Goal: Information Seeking & Learning: Learn about a topic

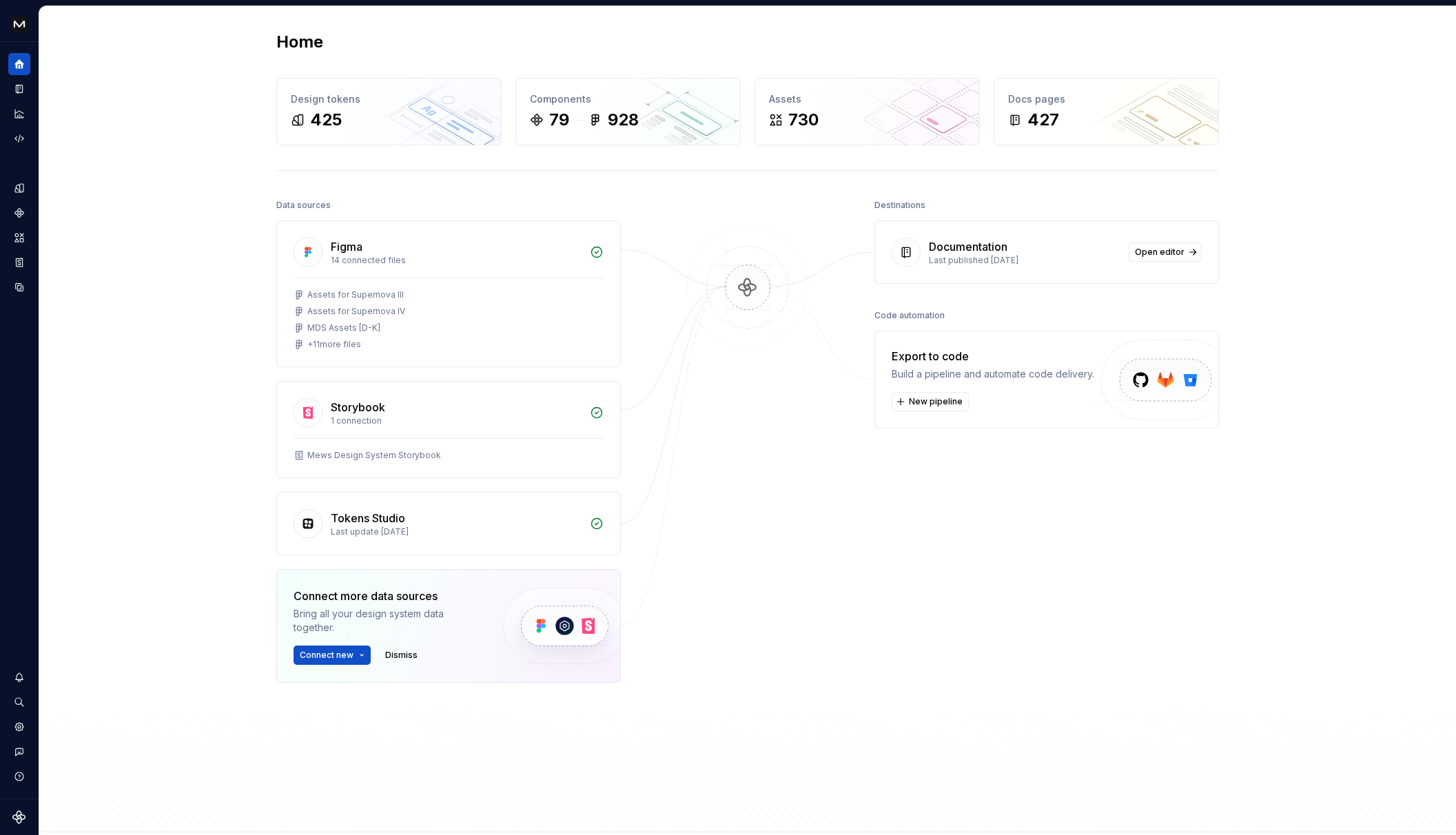
click at [940, 265] on div "Last published [DATE]" at bounding box center [1025, 260] width 191 height 11
click at [952, 250] on div "Documentation" at bounding box center [968, 246] width 78 height 17
click at [1172, 254] on span "Open editor" at bounding box center [1160, 252] width 49 height 11
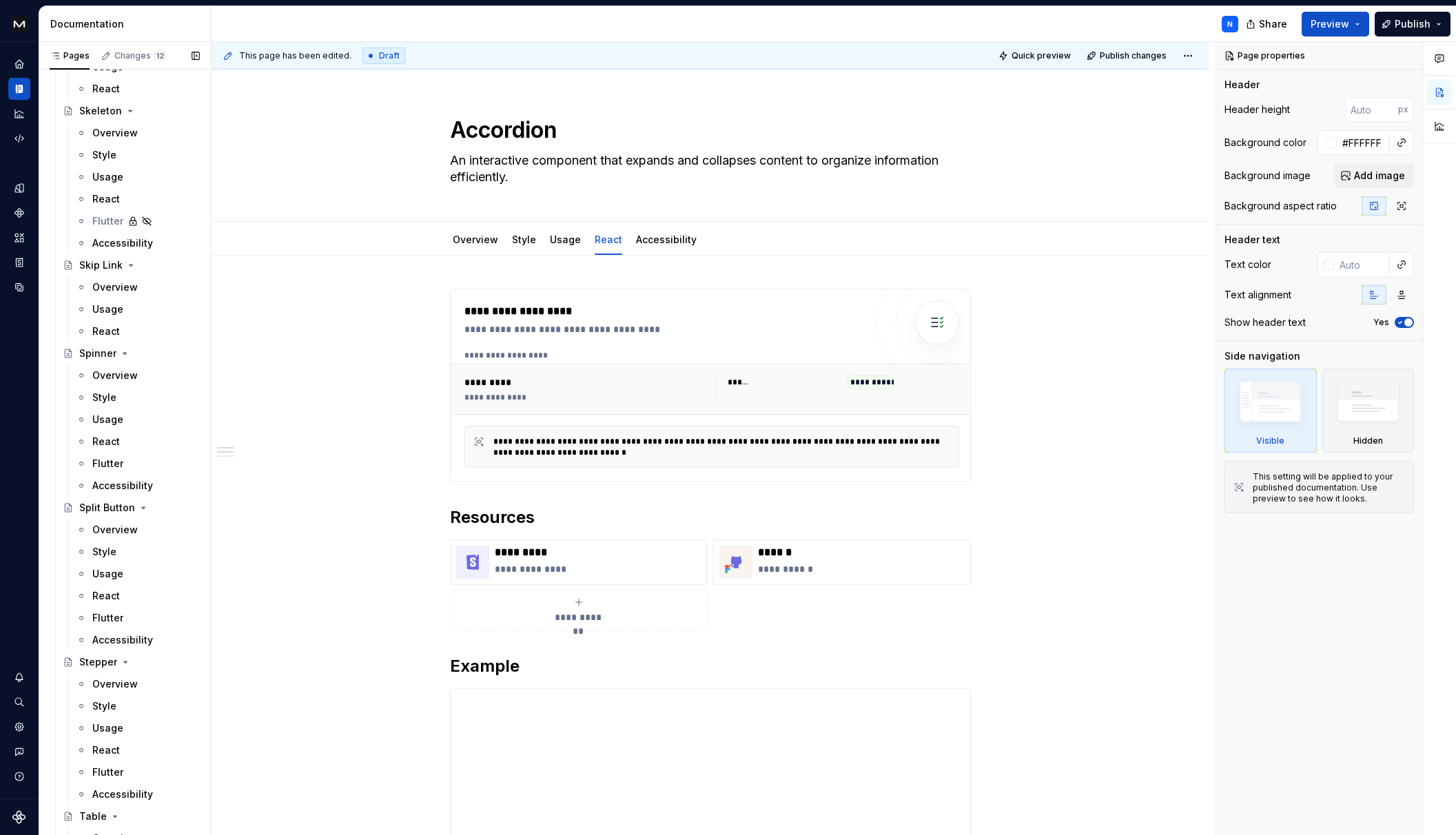
scroll to position [7788, 0]
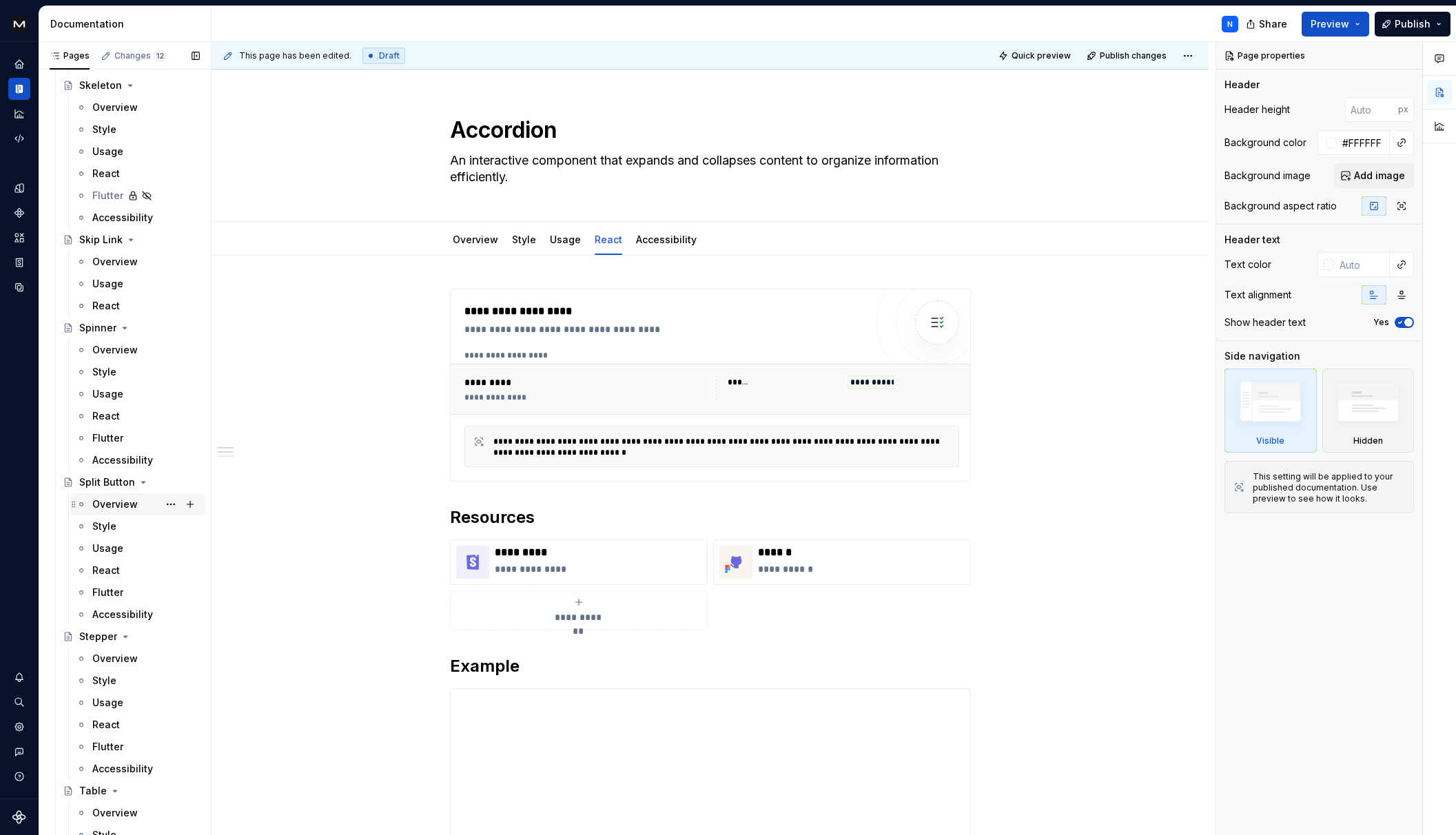
click at [115, 503] on div "Overview" at bounding box center [116, 504] width 46 height 14
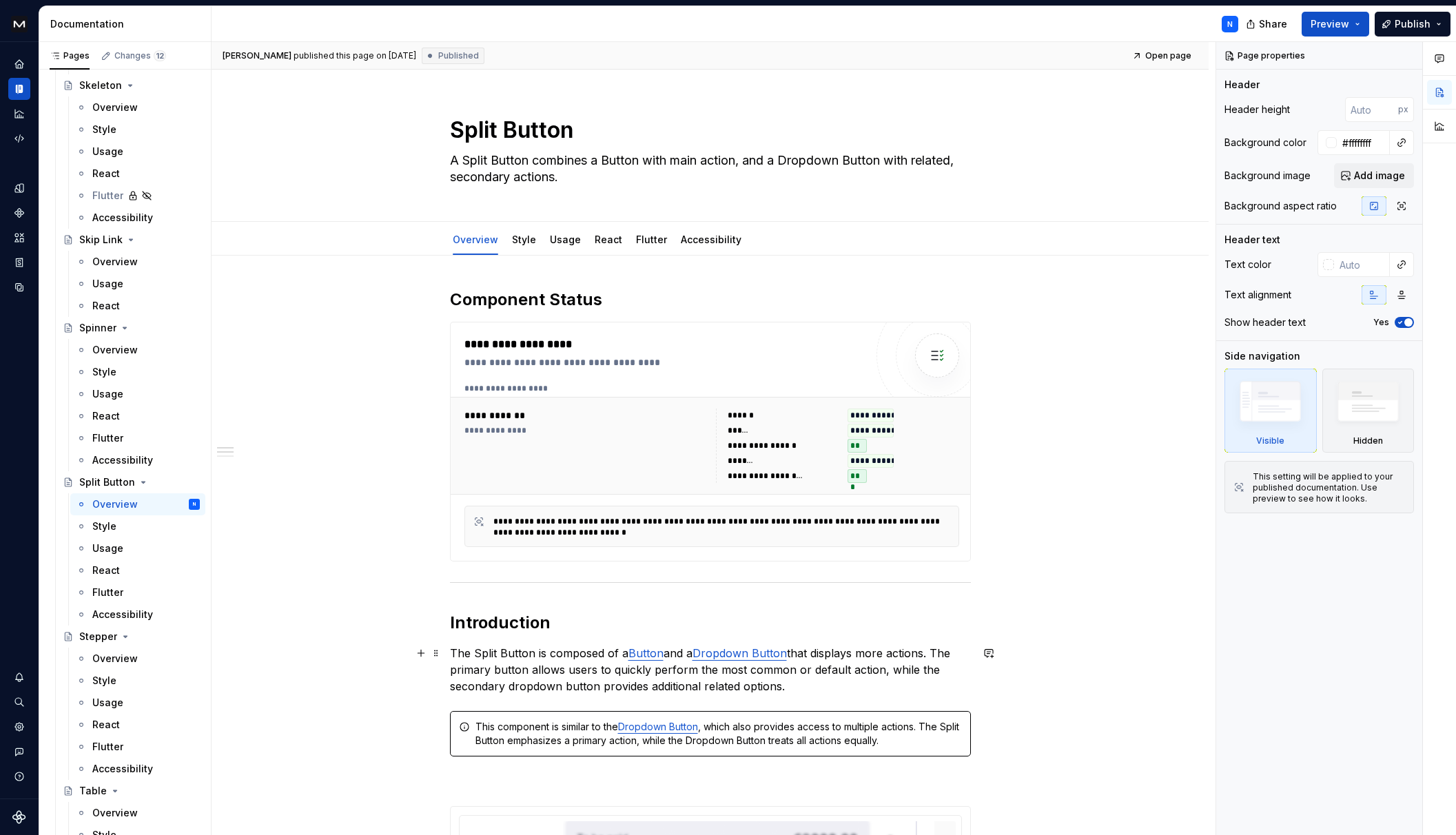
click at [739, 655] on link "Dropdown Button" at bounding box center [739, 653] width 94 height 14
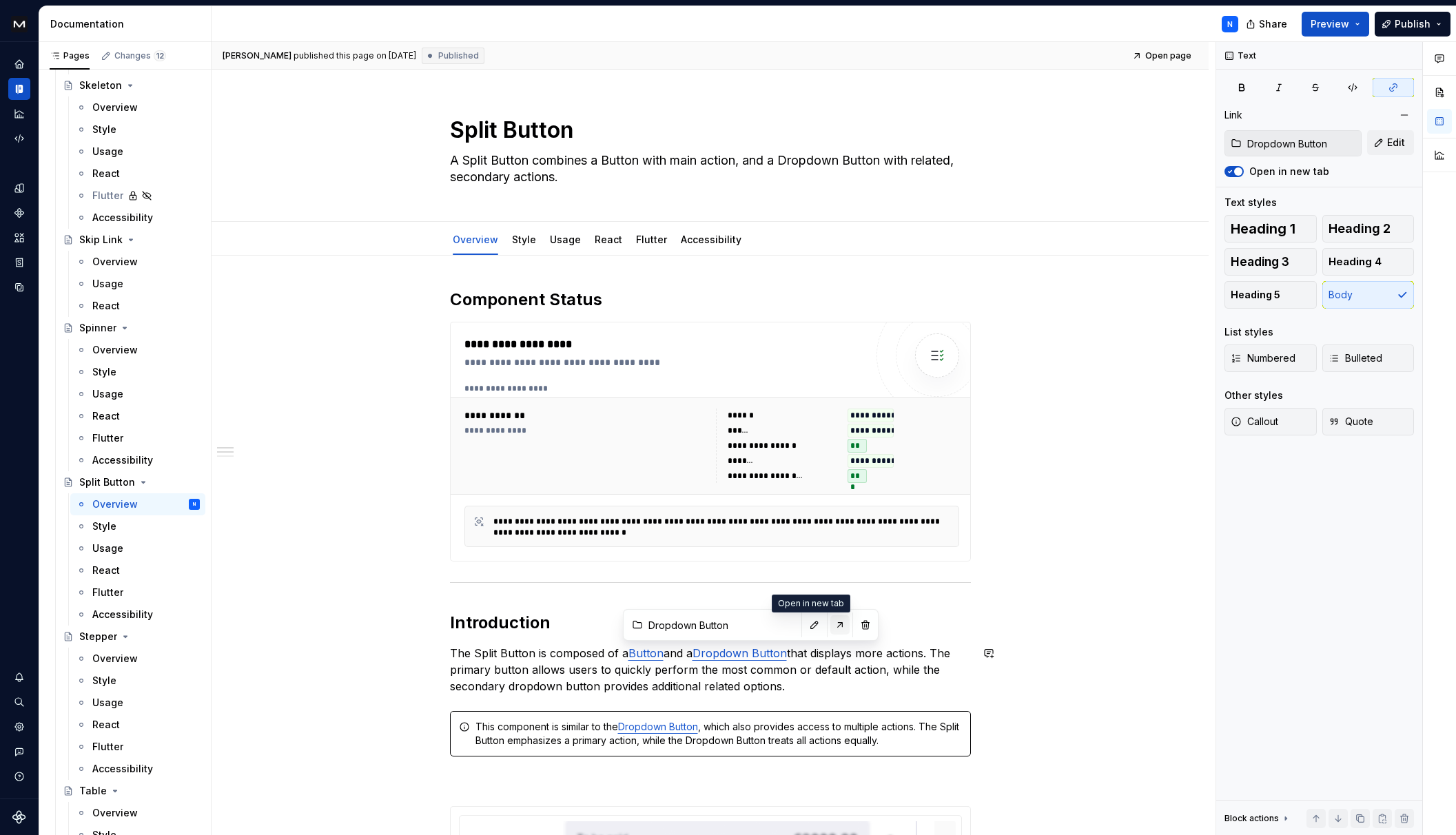
click at [831, 626] on button "button" at bounding box center [840, 625] width 19 height 19
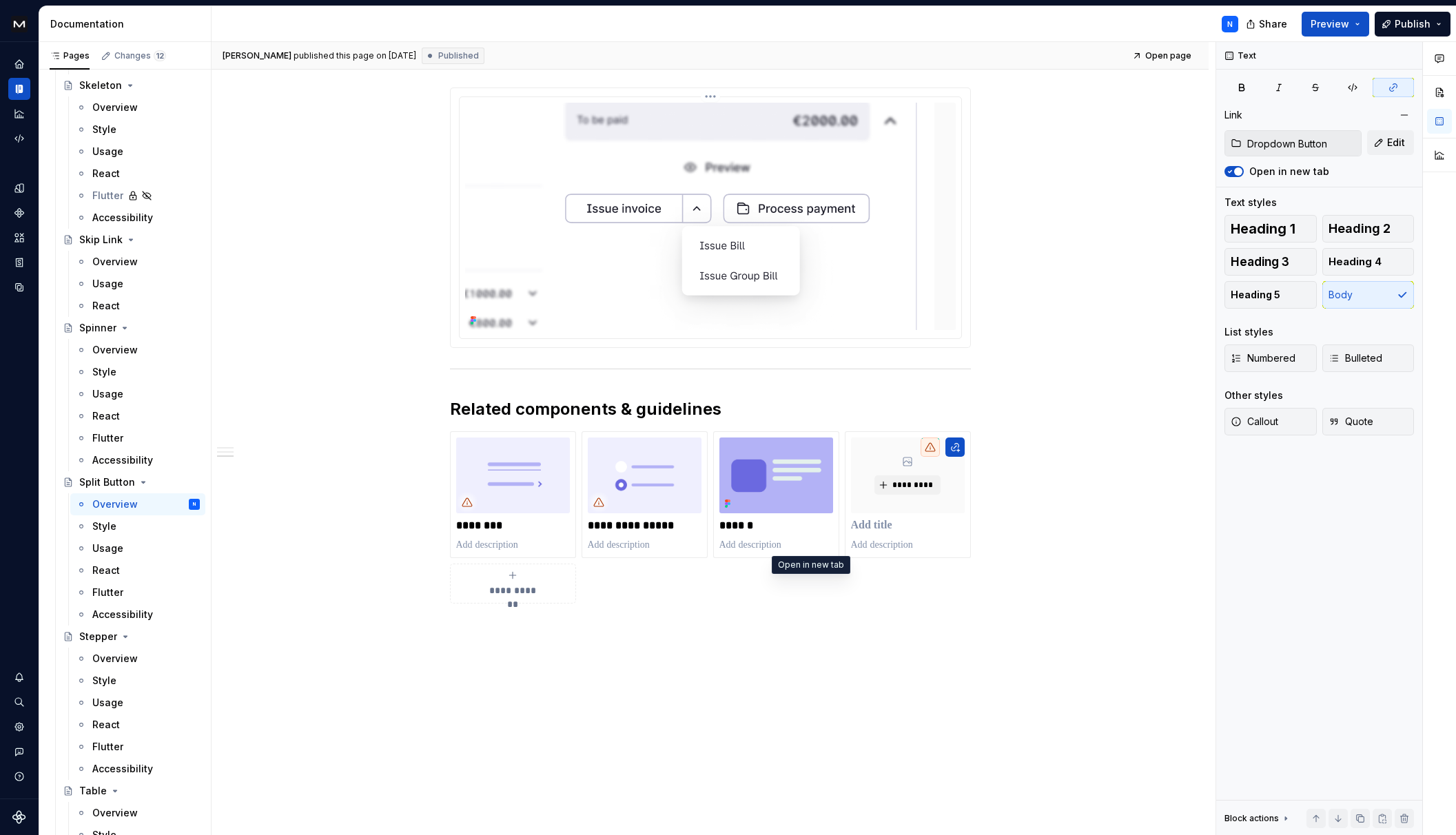
scroll to position [743, 0]
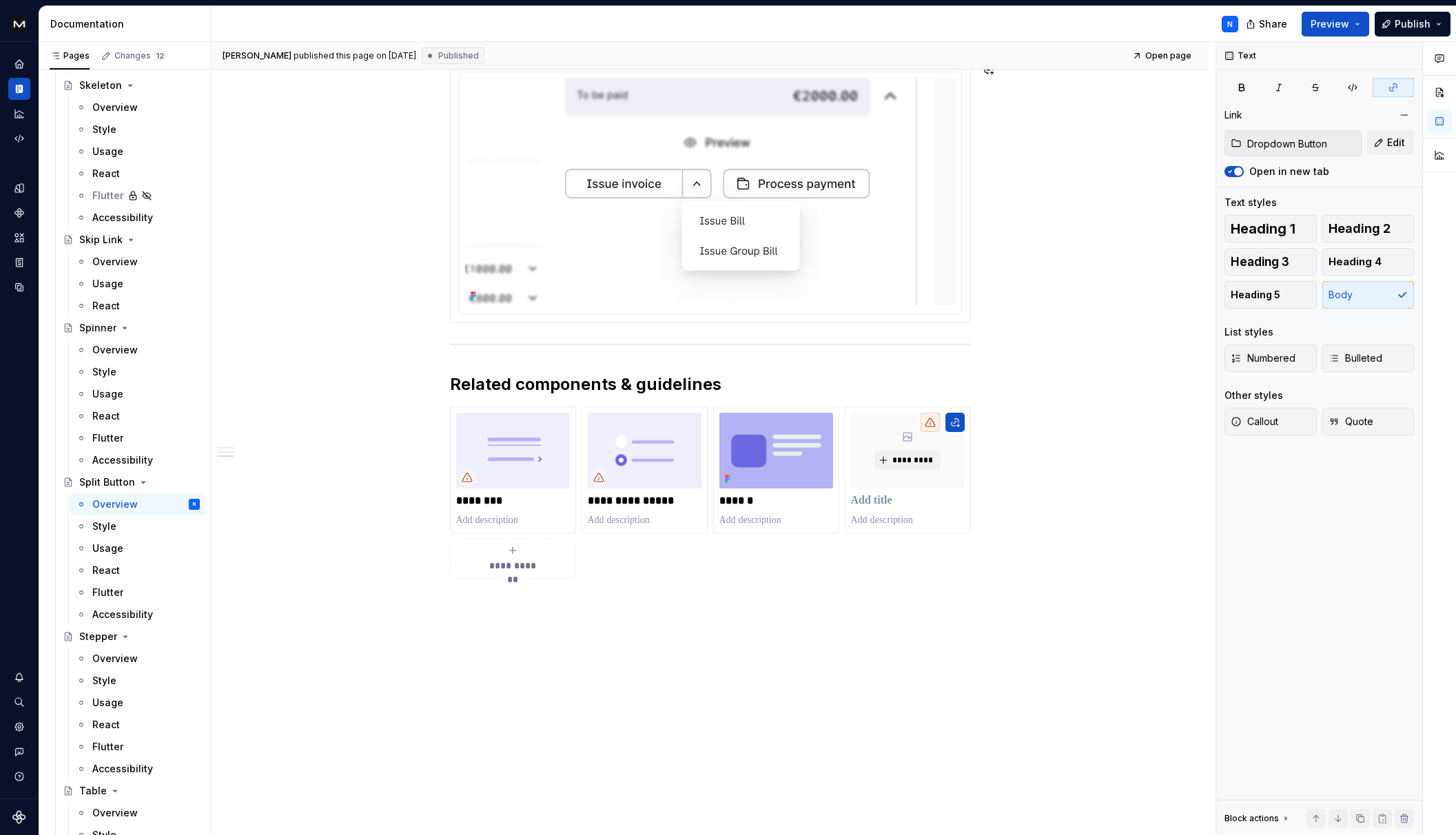
type textarea "*"
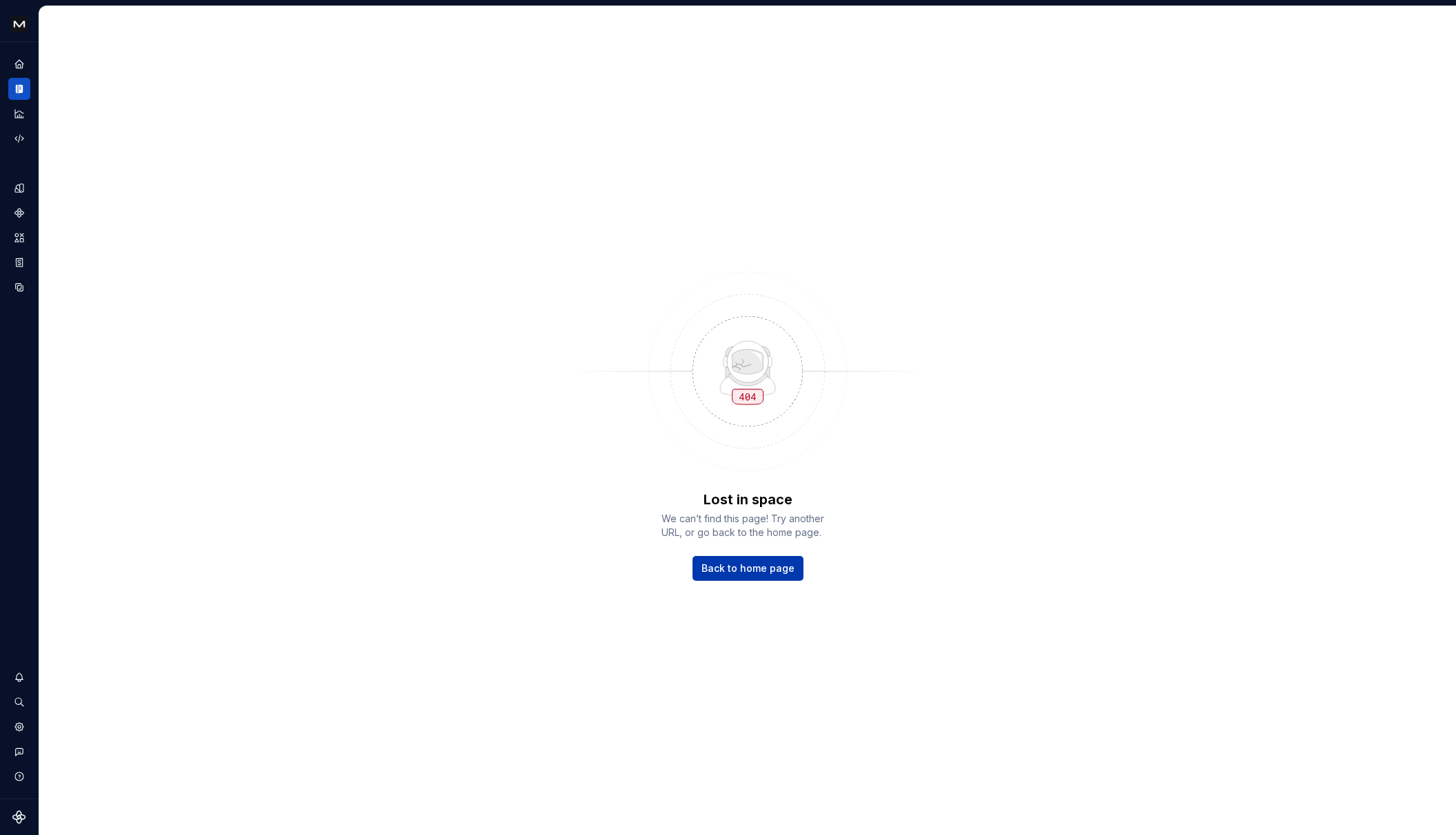
click at [773, 573] on span "Back to home page" at bounding box center [749, 569] width 93 height 14
